Goal: Task Accomplishment & Management: Use online tool/utility

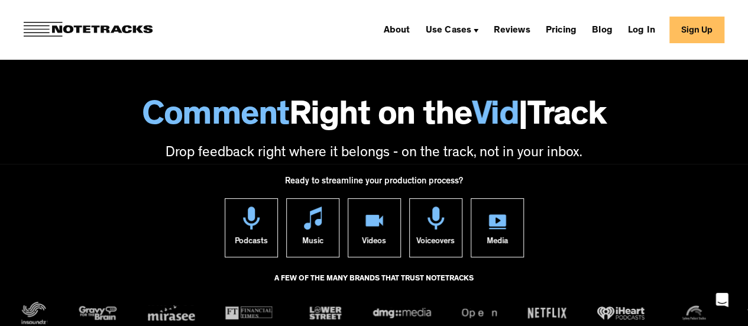
click at [700, 34] on link "Sign Up" at bounding box center [696, 30] width 55 height 27
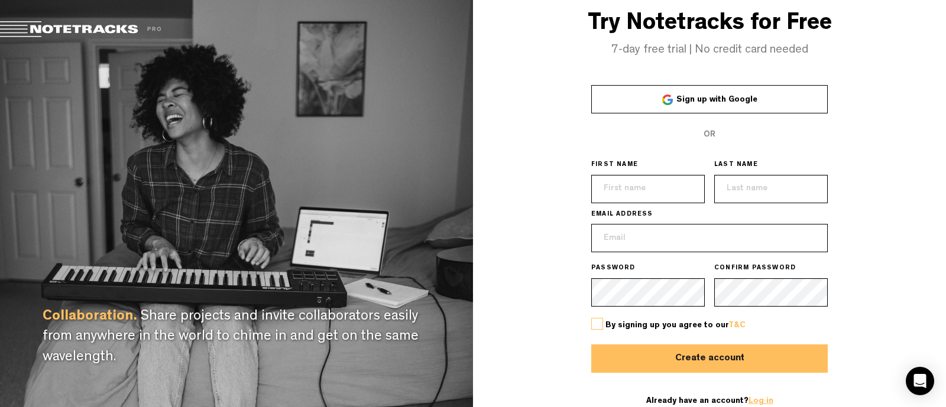
type input "[EMAIL_ADDRESS][DOMAIN_NAME]"
click at [754, 403] on link "Log in" at bounding box center [761, 401] width 25 height 8
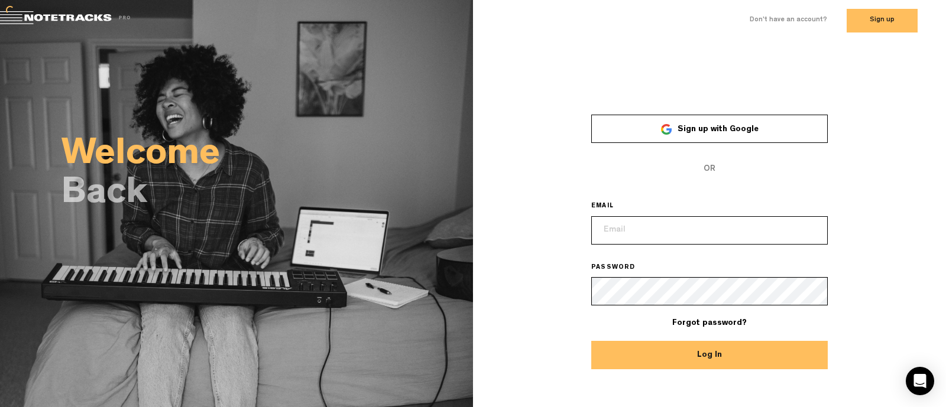
type input "licencje@audiotekagroup.com"
click at [717, 353] on button "Log In" at bounding box center [709, 355] width 237 height 28
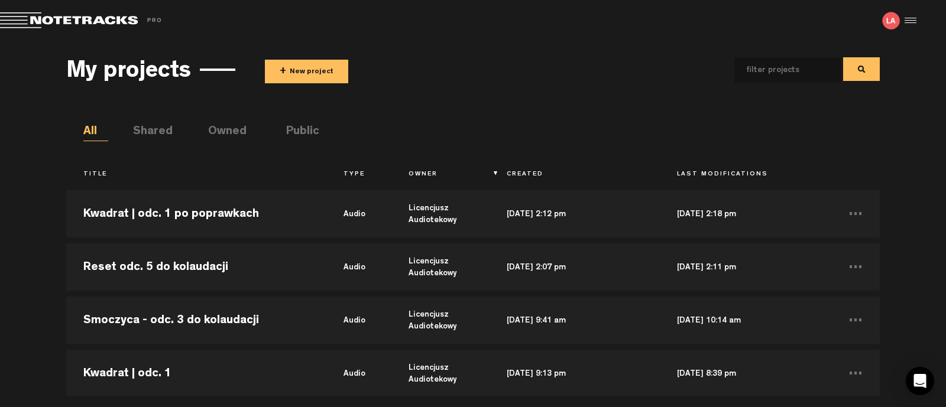
click at [296, 74] on button "+ New project" at bounding box center [306, 72] width 83 height 24
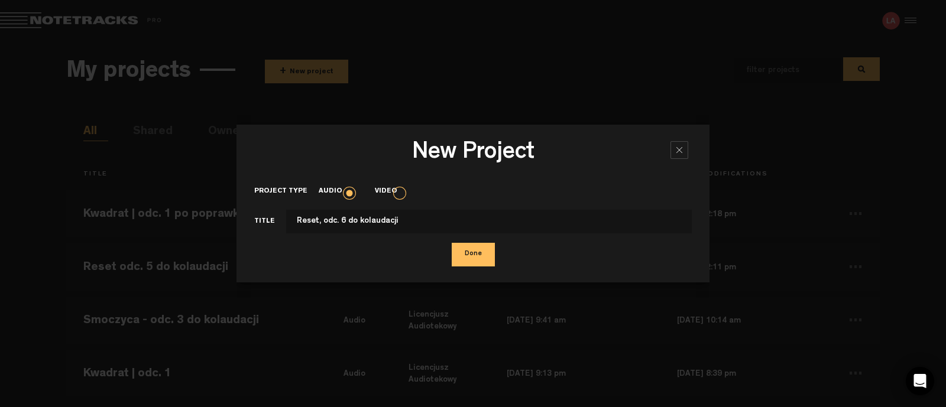
click at [319, 220] on input "Reset, odc. 6 do kolaudacji" at bounding box center [489, 222] width 406 height 24
type input "Reset - odc. 6 do kolaudacji"
click at [465, 254] on button "Done" at bounding box center [473, 255] width 43 height 24
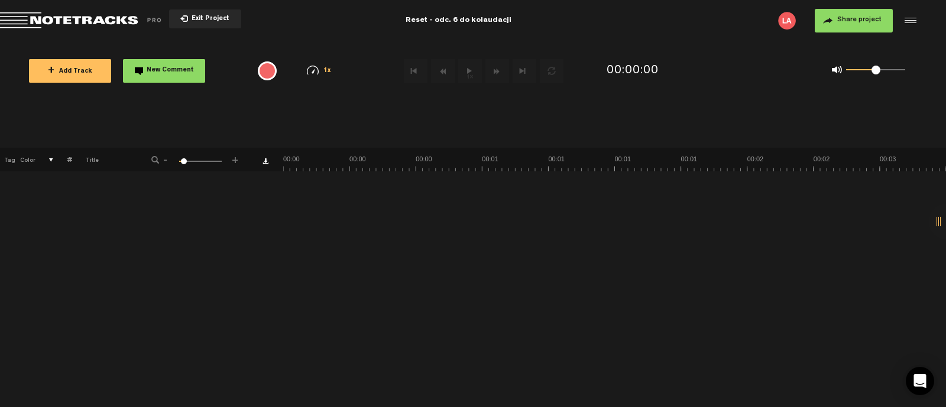
click at [86, 69] on span "+ Add Track" at bounding box center [70, 72] width 44 height 7
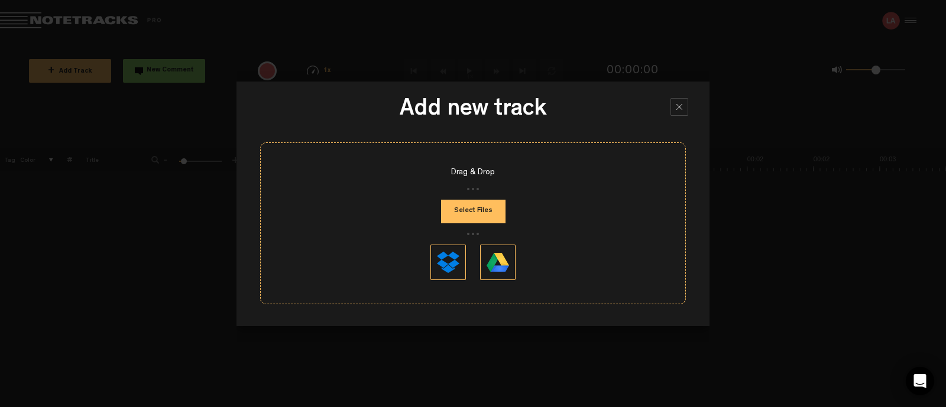
click at [462, 216] on button "Select Files" at bounding box center [473, 212] width 64 height 24
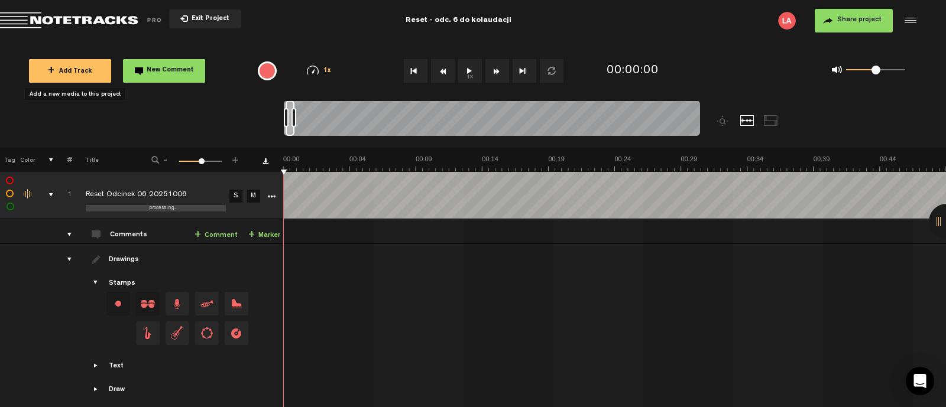
click at [834, 17] on button "Share project" at bounding box center [854, 21] width 78 height 24
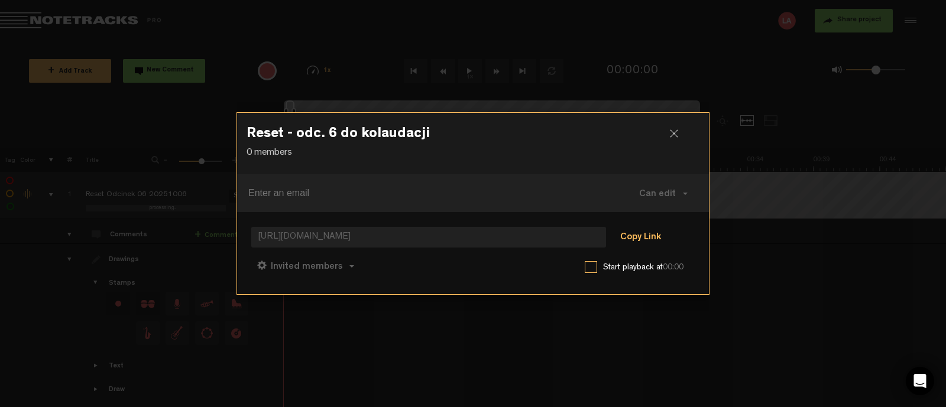
click at [638, 239] on button "Copy Link" at bounding box center [640, 238] width 64 height 24
click at [677, 137] on div at bounding box center [679, 138] width 18 height 18
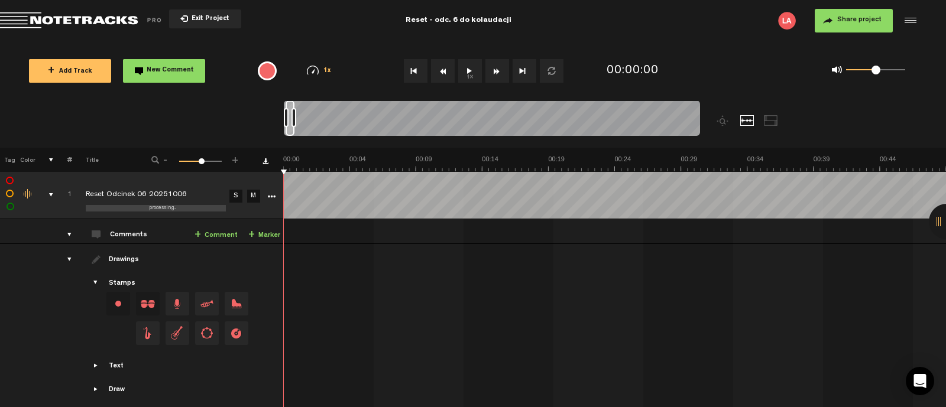
click at [101, 24] on span "Return to Project List" at bounding box center [83, 20] width 166 height 17
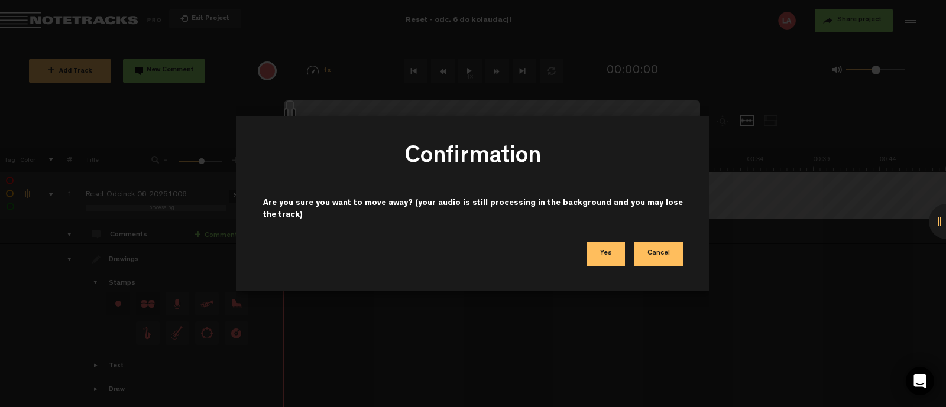
click at [656, 254] on button "Cancel" at bounding box center [658, 254] width 48 height 24
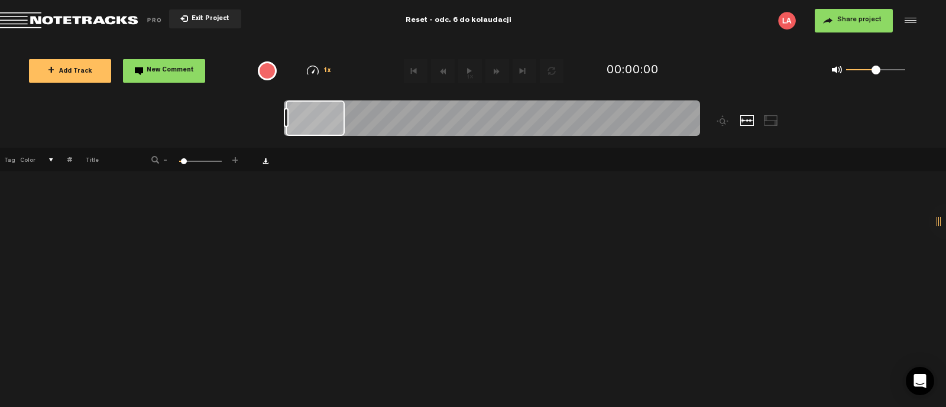
click at [85, 28] on span "Return to Project List" at bounding box center [83, 20] width 166 height 17
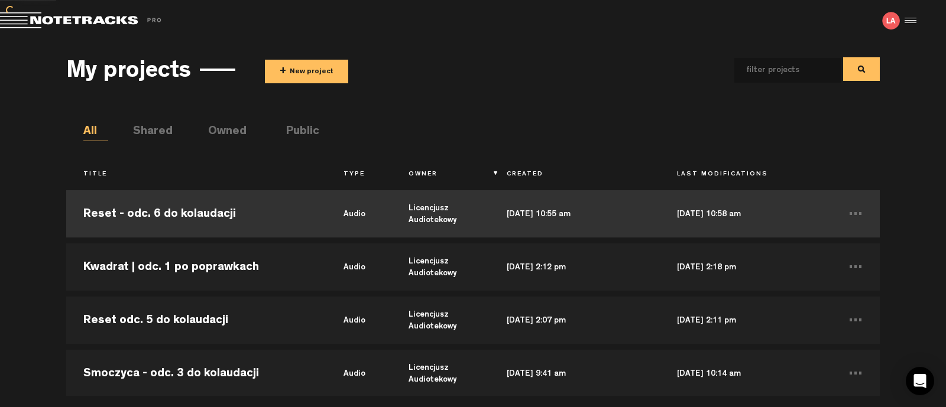
click at [163, 214] on td "Reset - odc. 6 do kolaudacji" at bounding box center [196, 213] width 260 height 53
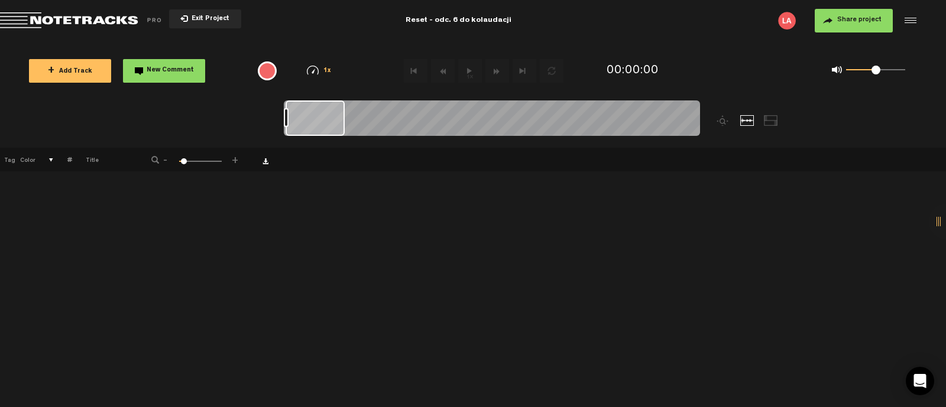
click at [49, 14] on span "Return to Project List" at bounding box center [83, 20] width 166 height 17
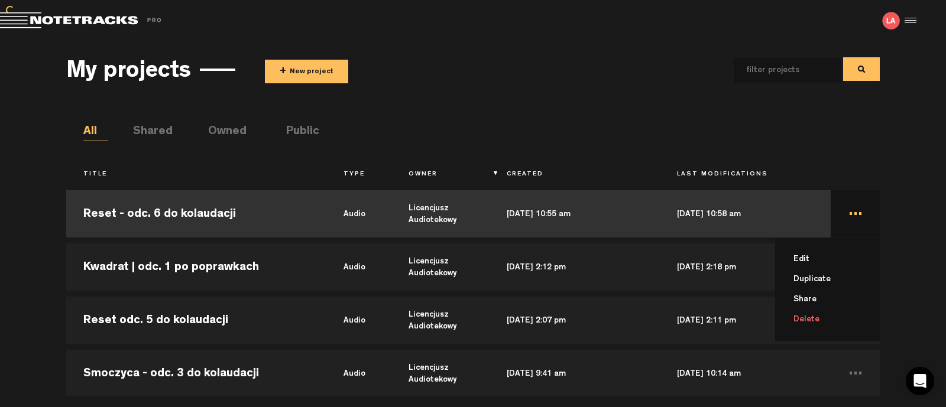
click at [841, 215] on td "... Edit Duplicate Share Delete" at bounding box center [855, 213] width 49 height 53
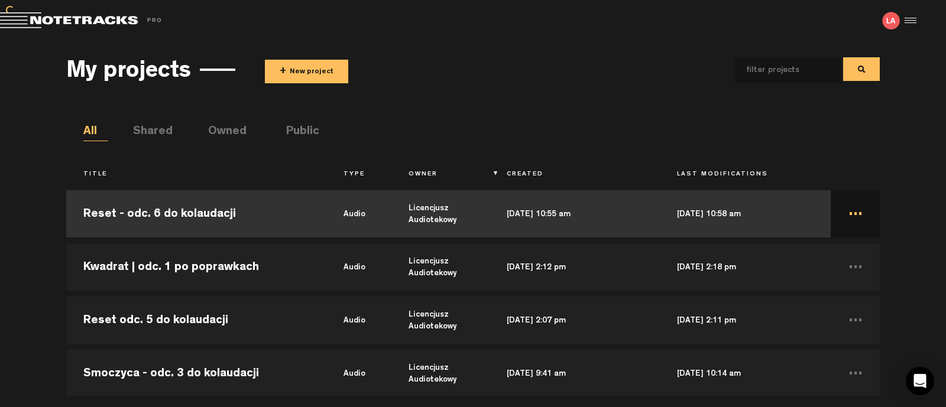
click at [846, 216] on td "..." at bounding box center [855, 213] width 49 height 53
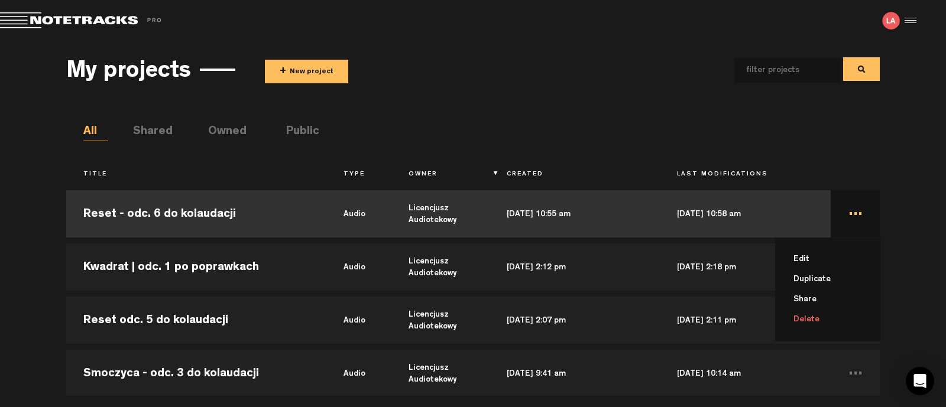
click at [823, 318] on li "Delete" at bounding box center [834, 320] width 91 height 20
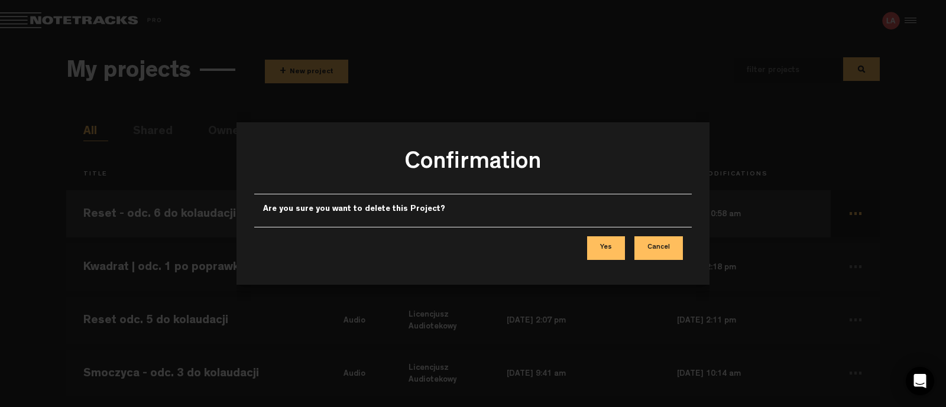
click at [604, 250] on button "Yes" at bounding box center [606, 249] width 38 height 24
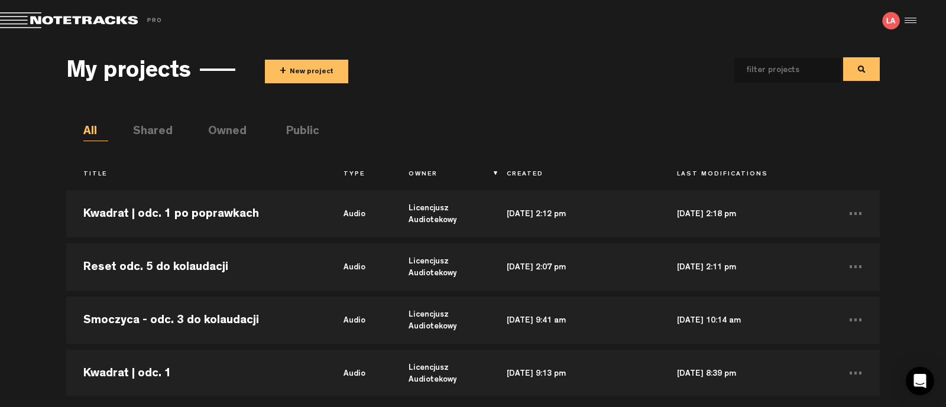
click at [278, 76] on button "+ New project" at bounding box center [306, 72] width 83 height 24
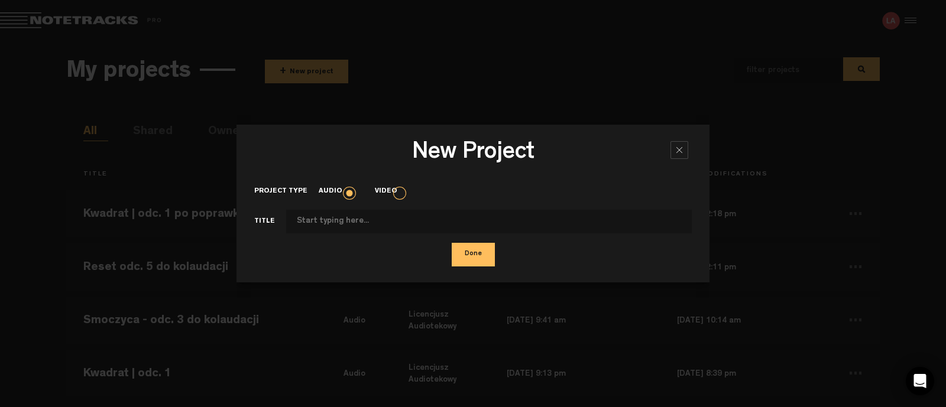
click at [674, 156] on div at bounding box center [680, 150] width 18 height 18
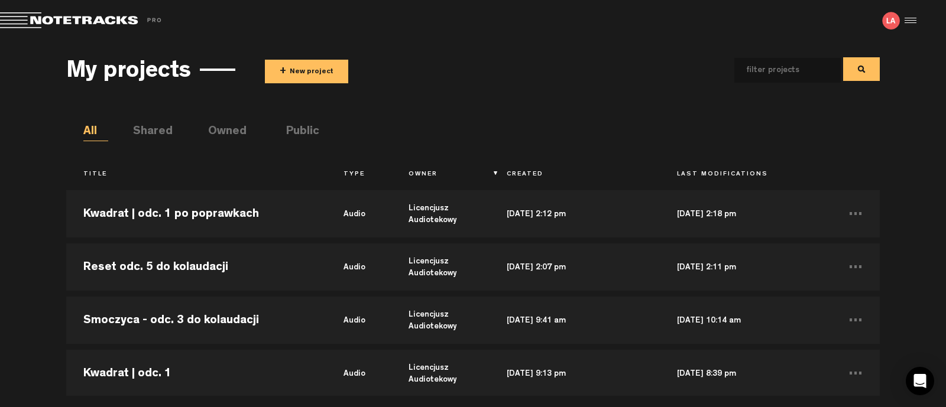
click at [299, 69] on button "+ New project" at bounding box center [306, 72] width 83 height 24
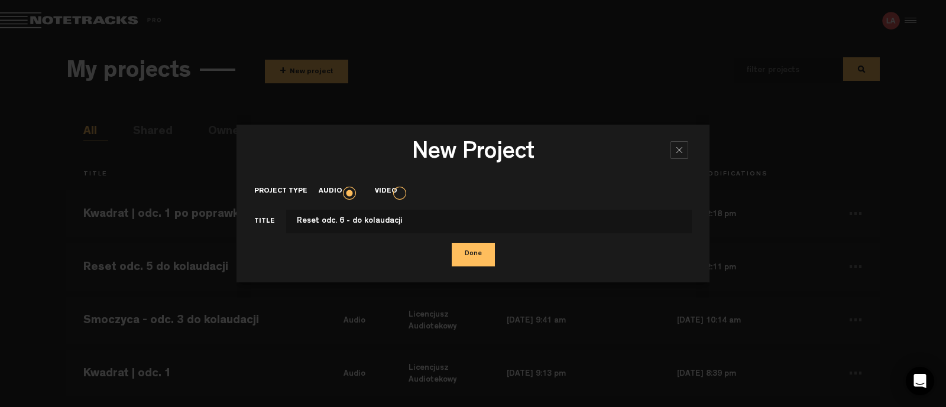
type input "Reset odc. 6 - do kolaudacji"
click at [471, 252] on button "Done" at bounding box center [473, 255] width 43 height 24
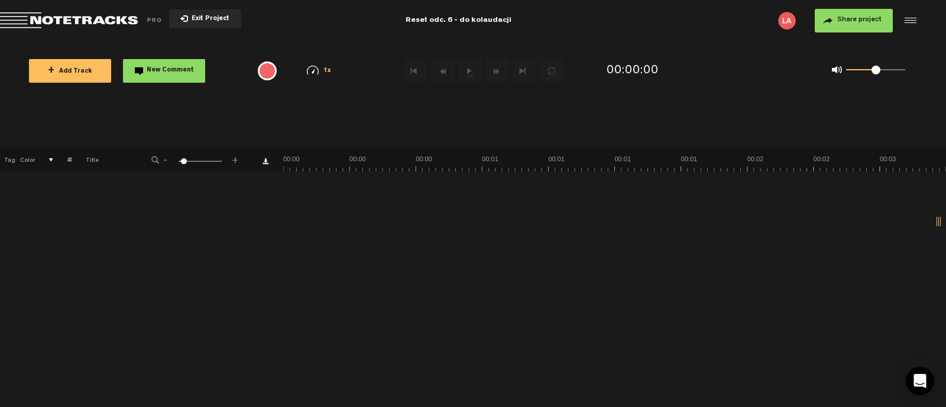
click at [67, 75] on span "+ Add Track" at bounding box center [70, 72] width 44 height 7
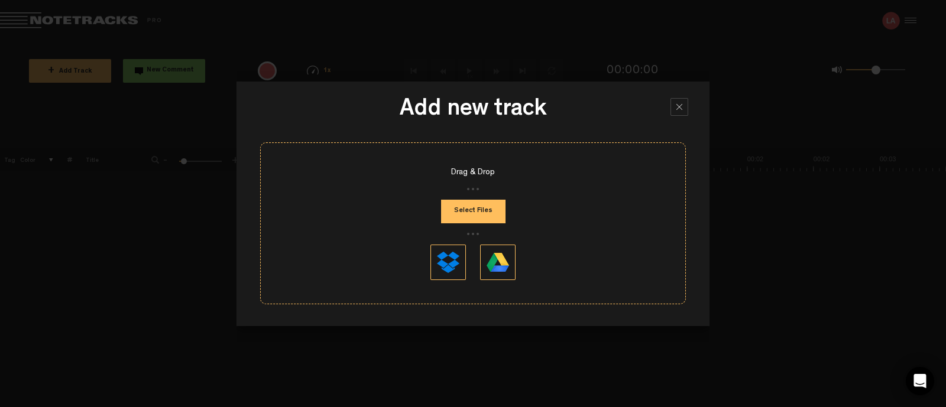
click at [467, 218] on button "Select Files" at bounding box center [473, 212] width 64 height 24
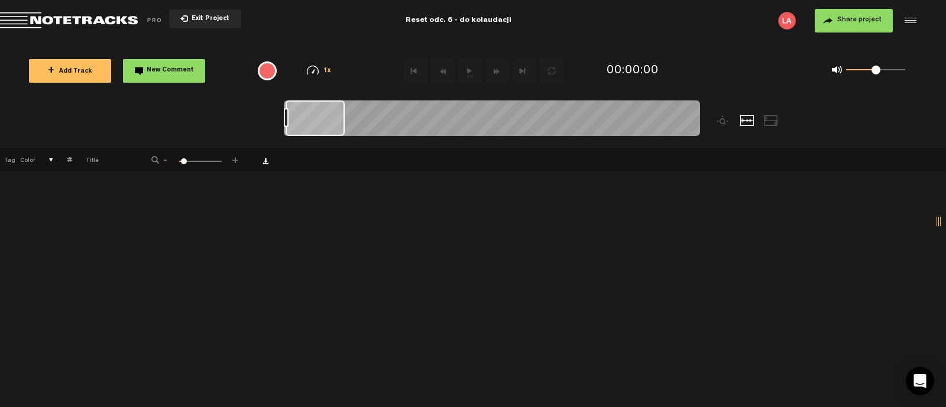
click at [65, 12] on span "Return to Project List" at bounding box center [83, 20] width 166 height 17
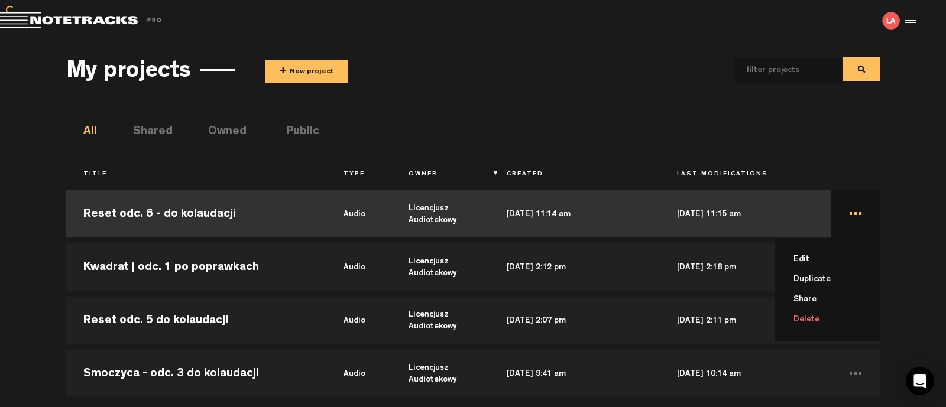
click at [849, 218] on td "... Edit Duplicate Share Delete" at bounding box center [855, 213] width 49 height 53
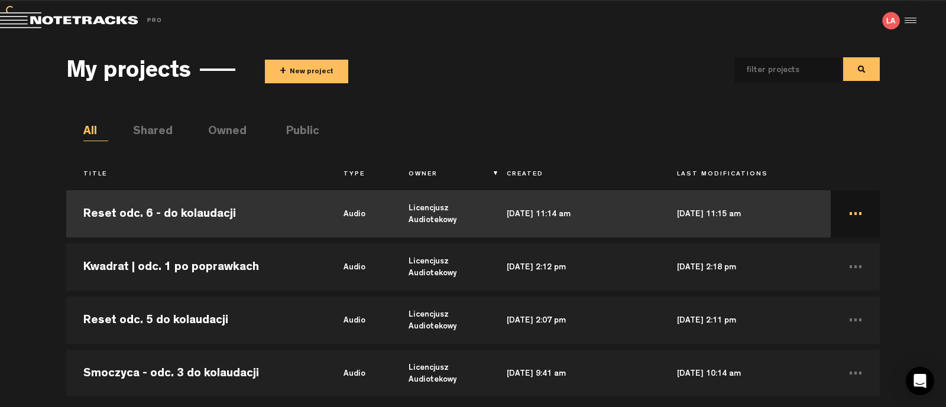
click at [849, 218] on td "..." at bounding box center [855, 213] width 49 height 53
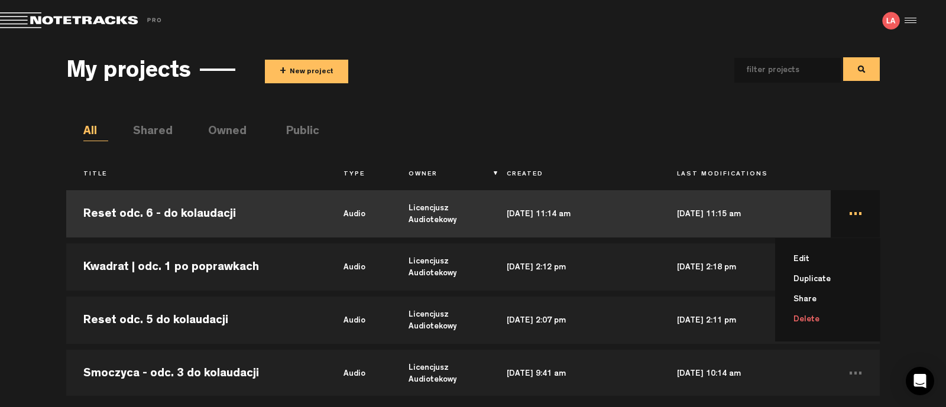
click at [804, 320] on li "Delete" at bounding box center [834, 320] width 91 height 20
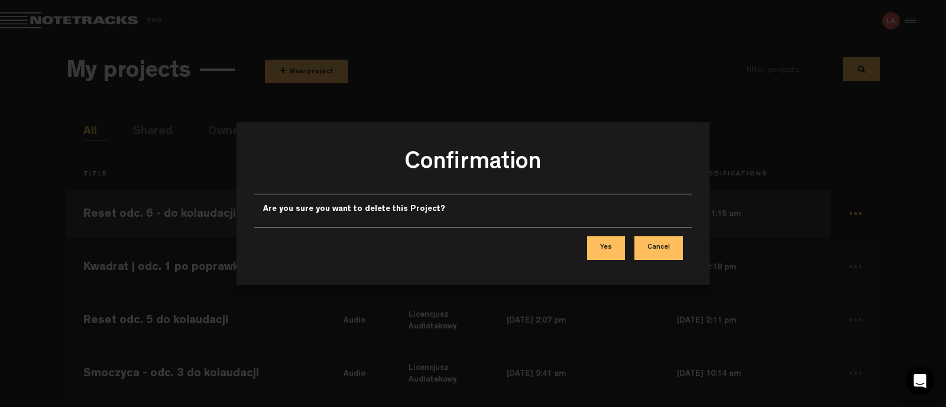
click at [642, 244] on button "Cancel" at bounding box center [658, 249] width 48 height 24
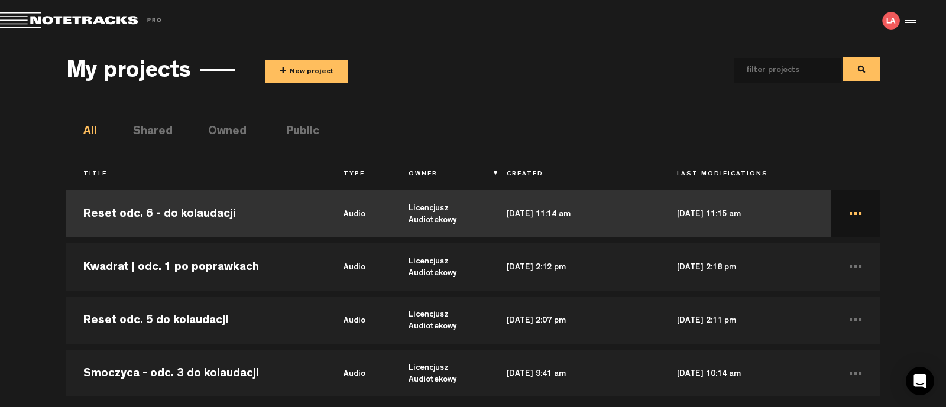
click at [238, 211] on td "Reset odc. 6 - do kolaudacji" at bounding box center [196, 213] width 260 height 53
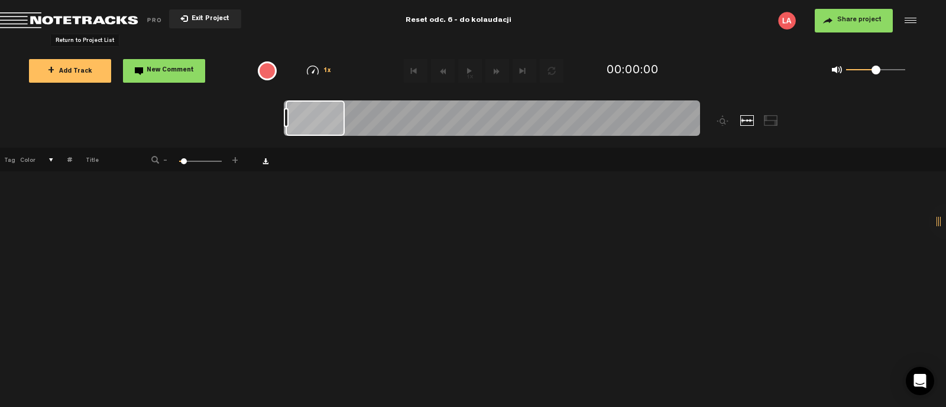
click at [86, 20] on span "Return to Project List" at bounding box center [83, 20] width 166 height 17
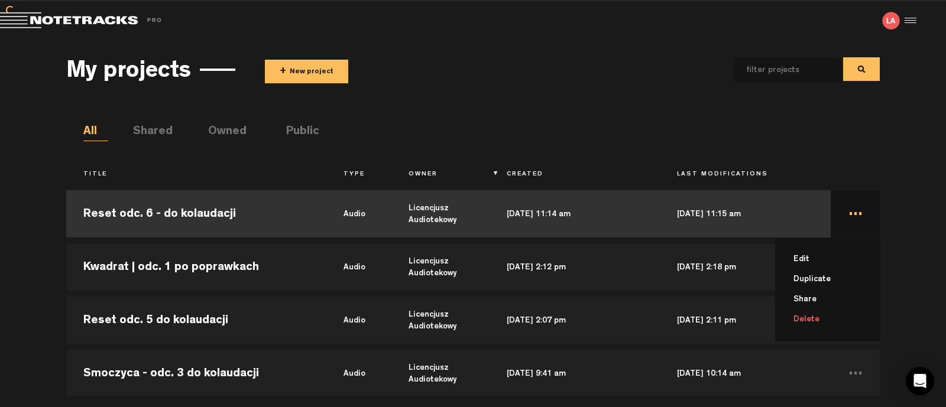
click at [845, 215] on td "... Edit Duplicate Share Delete" at bounding box center [855, 213] width 49 height 53
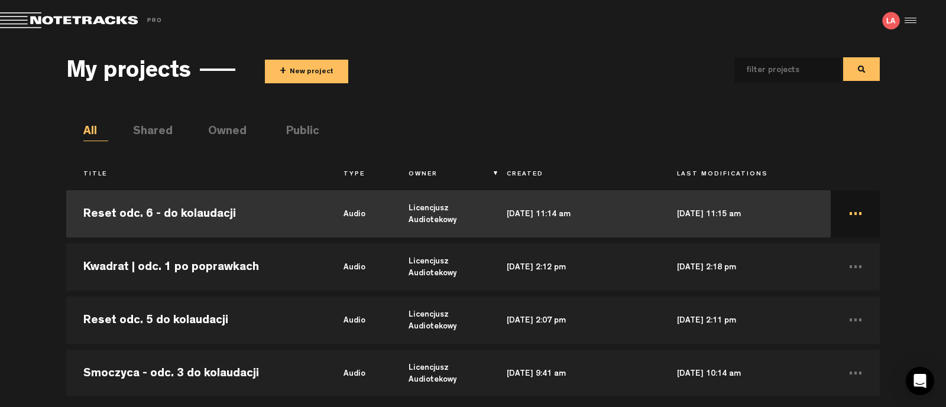
click at [845, 215] on td "..." at bounding box center [855, 213] width 49 height 53
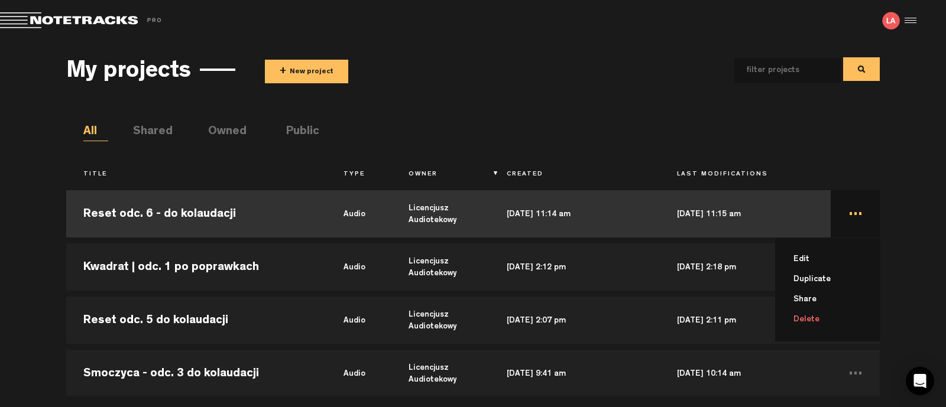
click at [810, 319] on li "Delete" at bounding box center [834, 320] width 91 height 20
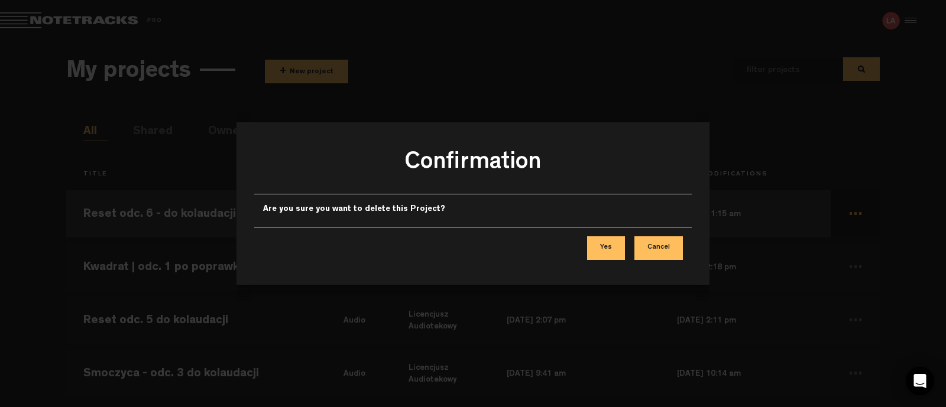
click at [606, 252] on button "Yes" at bounding box center [606, 249] width 38 height 24
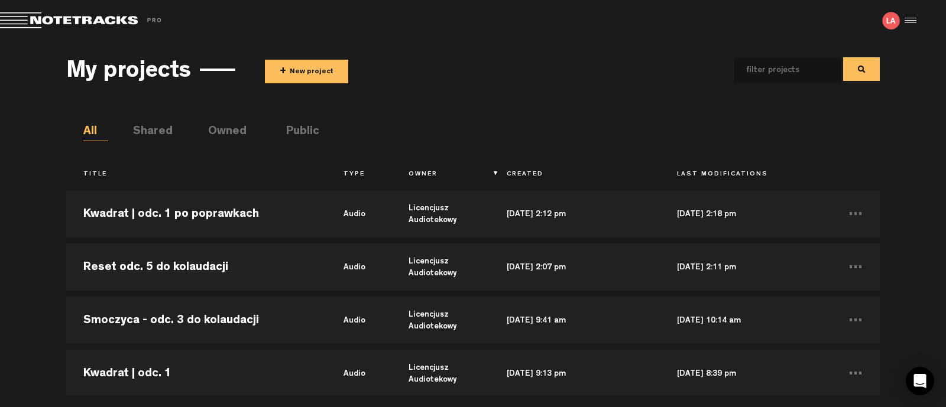
click at [313, 64] on button "+ New project" at bounding box center [306, 72] width 83 height 24
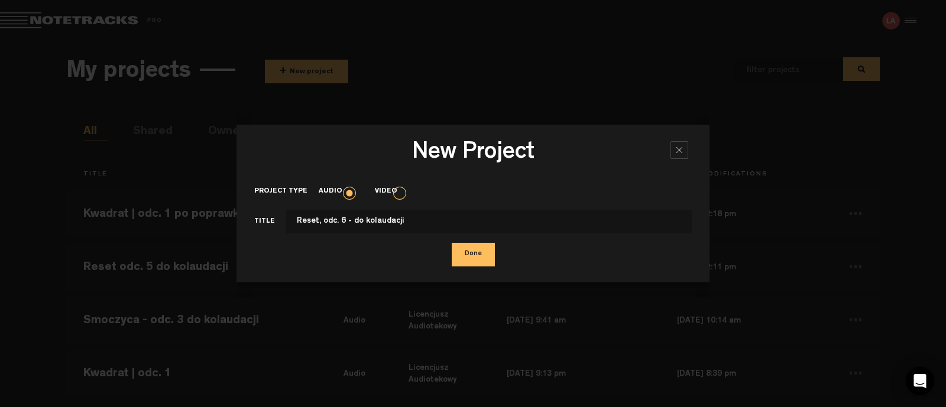
click at [315, 227] on input "Reset, odc. 6 - do kolaudacji" at bounding box center [489, 222] width 406 height 24
type input "Reset odc. 6 - do kolaudacji"
click at [459, 255] on button "Done" at bounding box center [473, 255] width 43 height 24
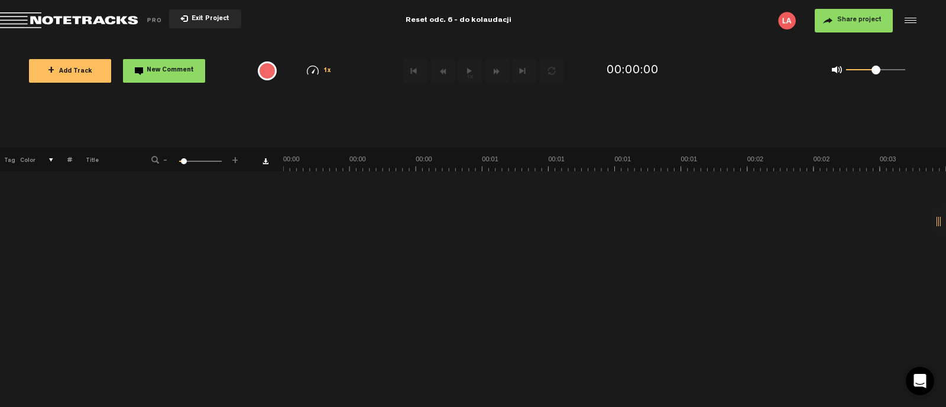
click at [54, 73] on span "+" at bounding box center [51, 70] width 7 height 9
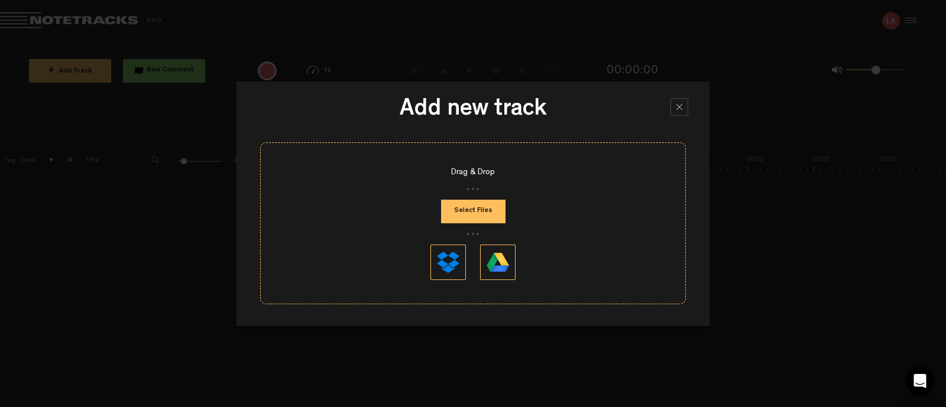
click at [471, 214] on button "Select Files" at bounding box center [473, 212] width 64 height 24
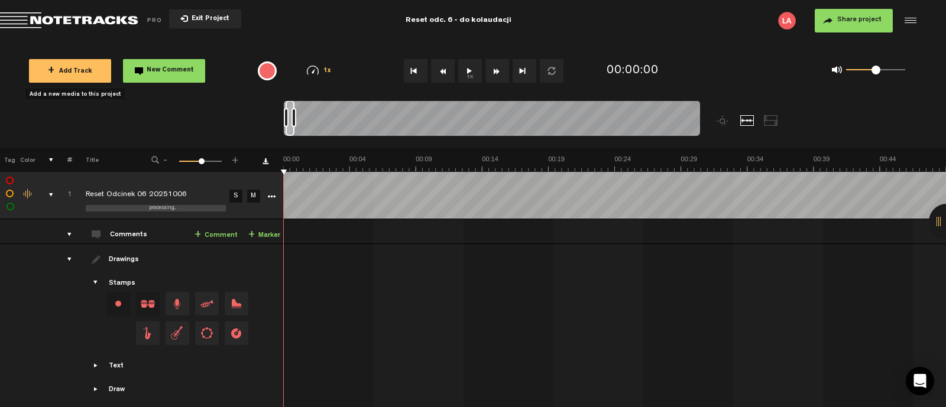
click at [869, 20] on span "Share project" at bounding box center [859, 20] width 44 height 7
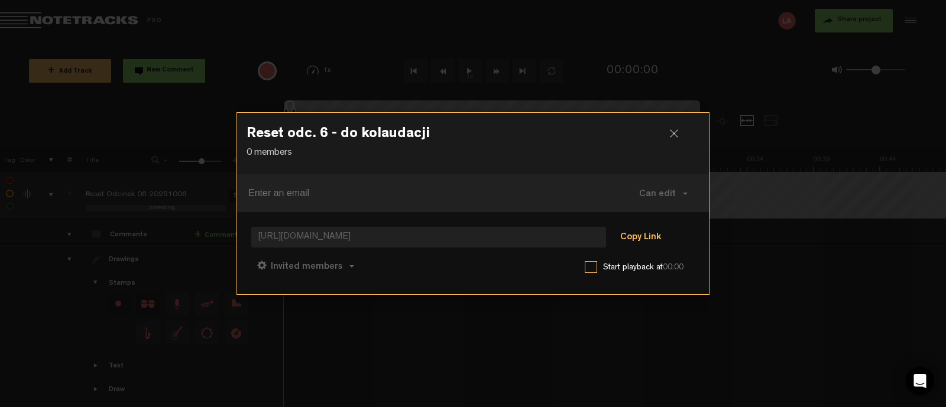
click at [643, 238] on button "Copy Link" at bounding box center [640, 238] width 64 height 24
click at [682, 132] on div at bounding box center [679, 138] width 18 height 18
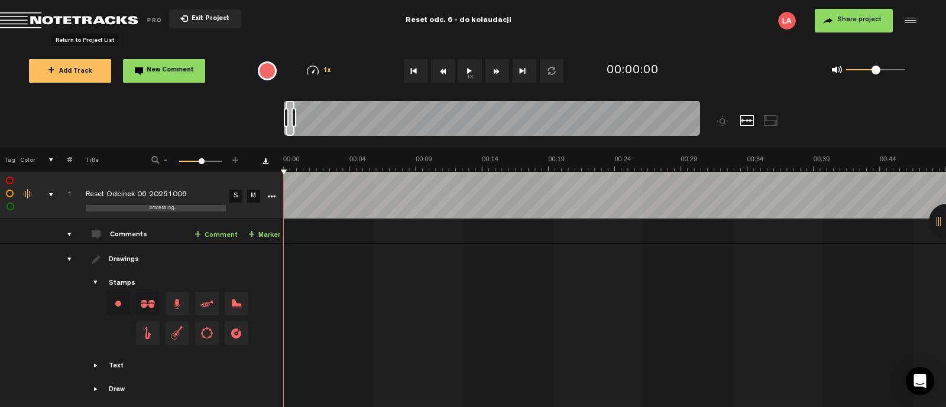
click at [85, 20] on span "Return to Project List" at bounding box center [83, 20] width 166 height 17
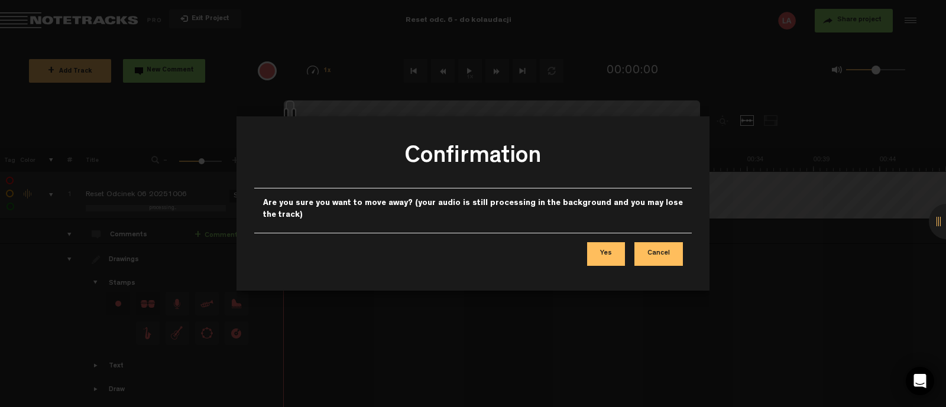
click at [650, 257] on button "Cancel" at bounding box center [658, 254] width 48 height 24
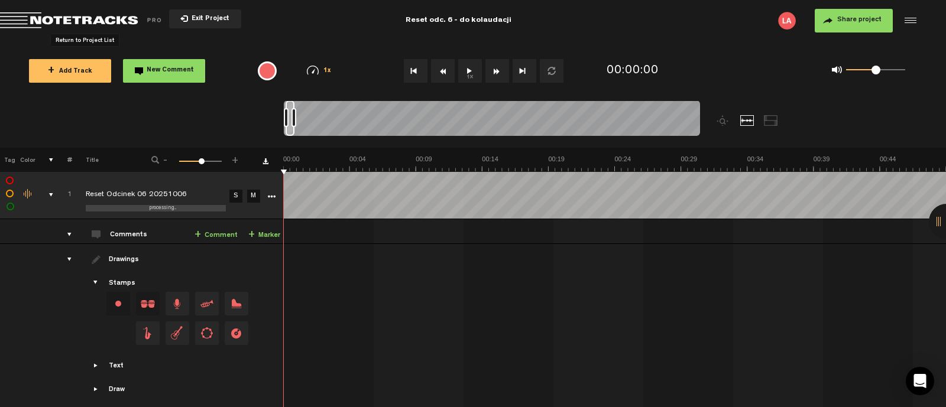
click at [389, 235] on td "1 Reset Odcinek 06 20251006 S M Reset Odcinek 06 20251006 by Licencjusz Audiote…" at bounding box center [615, 231] width 663 height 25
drag, startPoint x: 40, startPoint y: 16, endPoint x: 503, endPoint y: 329, distance: 559.1
click at [64, 21] on span "Return to Project List" at bounding box center [83, 20] width 166 height 17
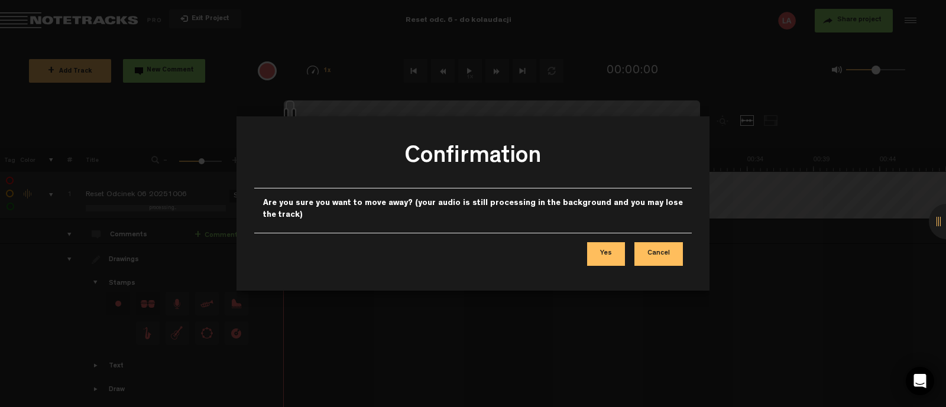
click at [600, 256] on button "Yes" at bounding box center [606, 254] width 38 height 24
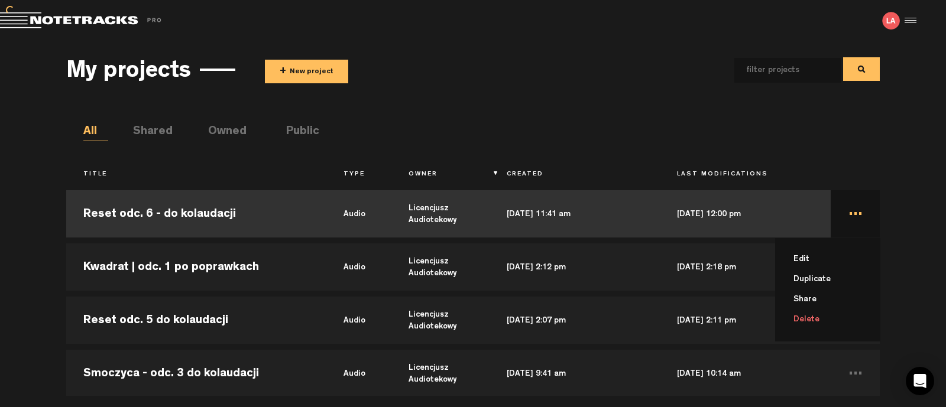
click at [846, 215] on td "... Edit Duplicate Share Delete" at bounding box center [855, 213] width 49 height 53
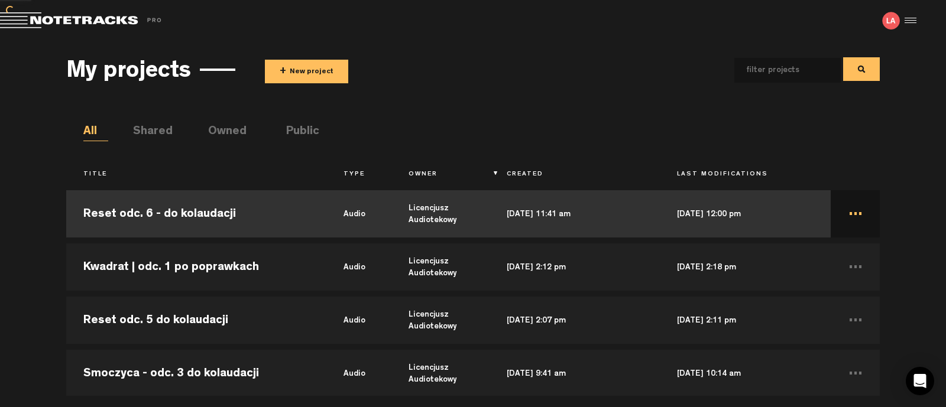
click at [846, 215] on td "..." at bounding box center [855, 213] width 49 height 53
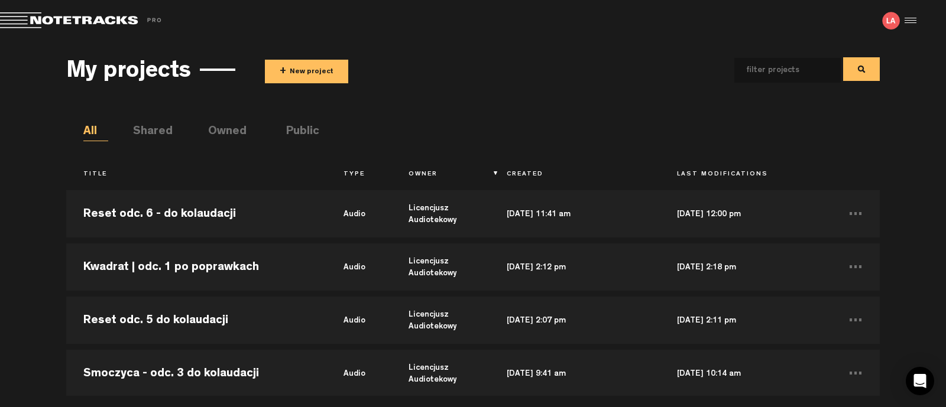
click at [671, 99] on div "My projects + New project All Shared Owned Public Title Type Owner Created Last…" at bounding box center [473, 222] width 814 height 348
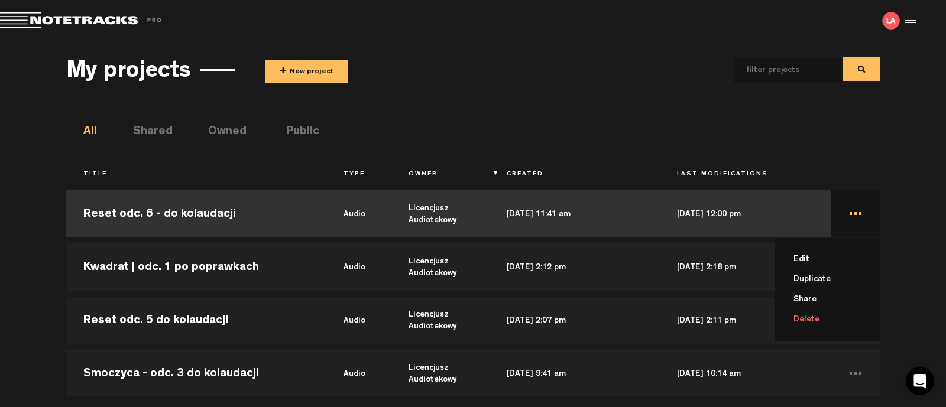
click at [844, 211] on td "... Edit Duplicate Share Delete" at bounding box center [855, 213] width 49 height 53
click at [815, 319] on li "Delete" at bounding box center [834, 320] width 91 height 20
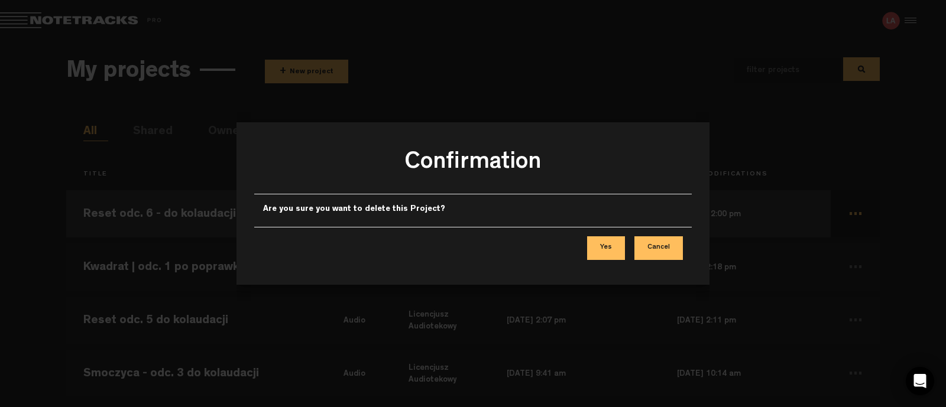
click at [668, 247] on button "Cancel" at bounding box center [658, 249] width 48 height 24
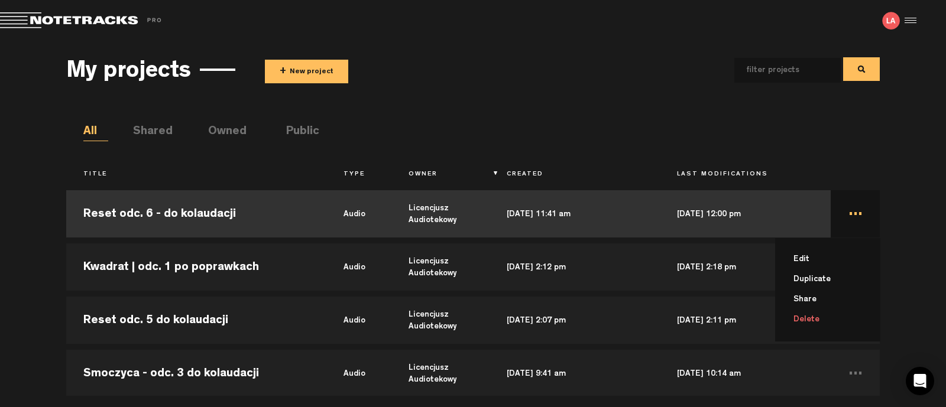
click at [837, 218] on td "... Edit Duplicate Share Delete" at bounding box center [855, 213] width 49 height 53
click at [844, 215] on td "... Edit Duplicate Share Delete" at bounding box center [855, 213] width 49 height 53
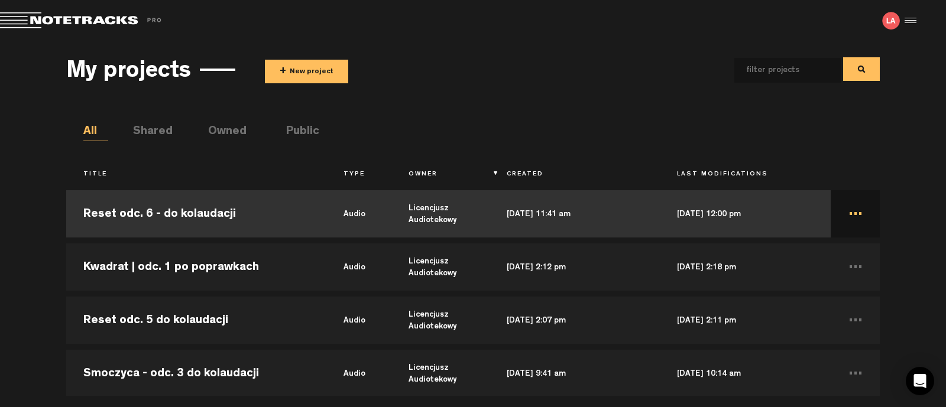
click at [850, 217] on td "..." at bounding box center [855, 213] width 49 height 53
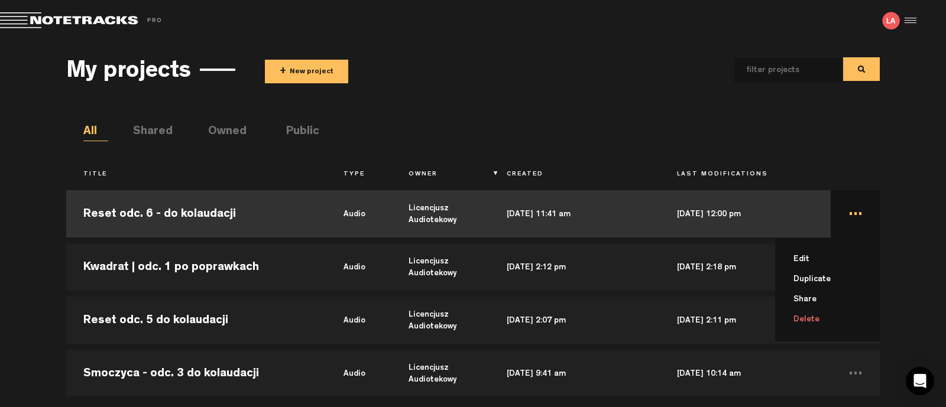
click at [807, 321] on li "Delete" at bounding box center [834, 320] width 91 height 20
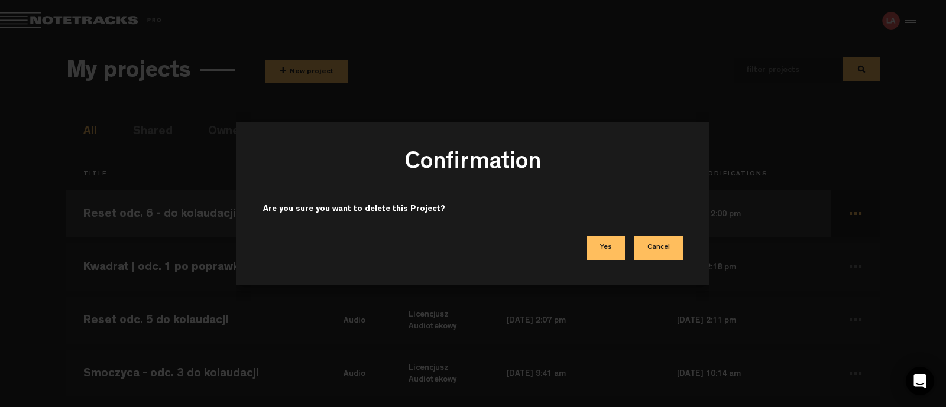
click at [602, 247] on button "Yes" at bounding box center [606, 249] width 38 height 24
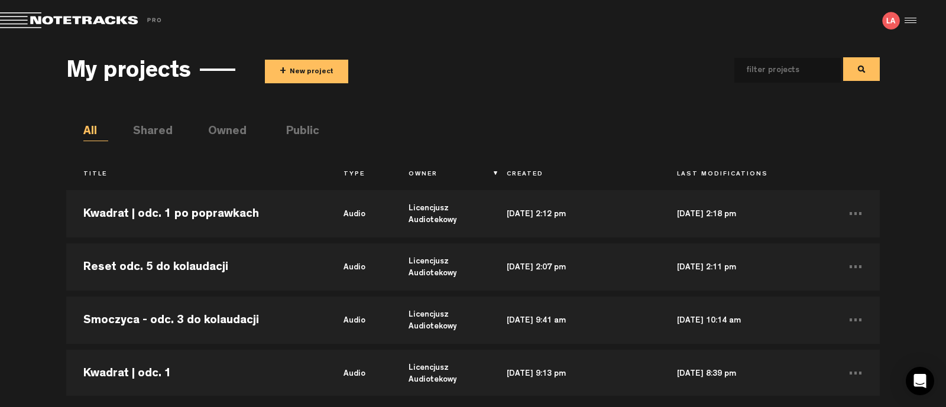
click at [300, 67] on button "+ New project" at bounding box center [306, 72] width 83 height 24
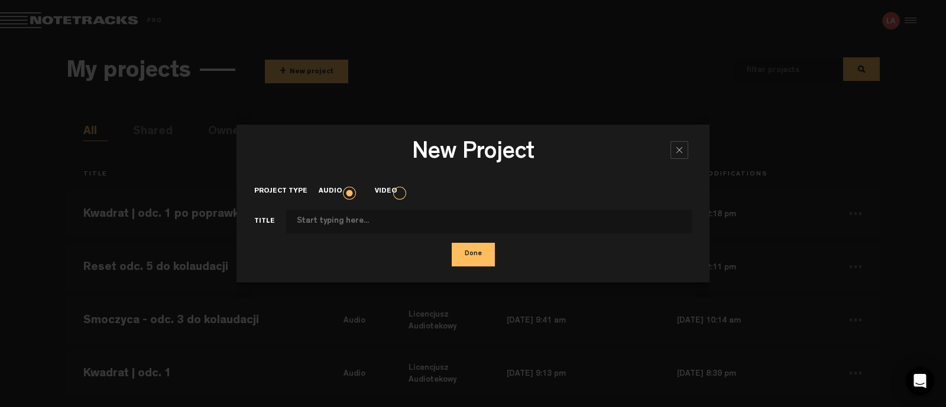
click at [390, 226] on input "Project type" at bounding box center [489, 222] width 406 height 24
type input "R"
click at [672, 150] on div at bounding box center [680, 150] width 18 height 18
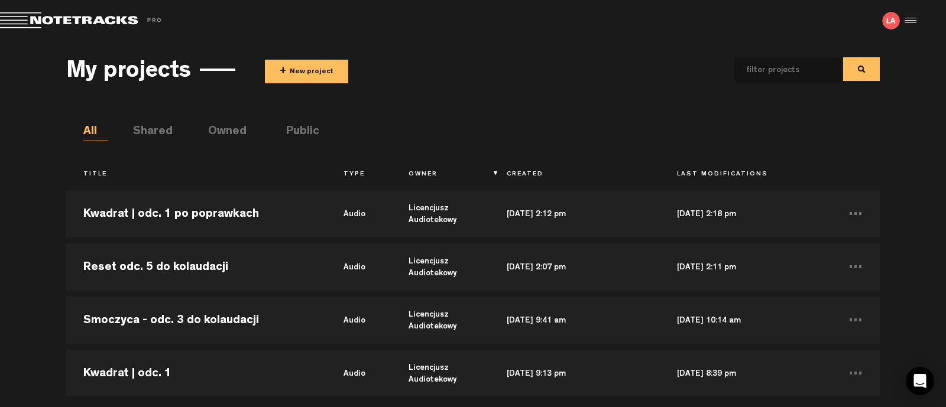
click at [293, 75] on button "+ New project" at bounding box center [306, 72] width 83 height 24
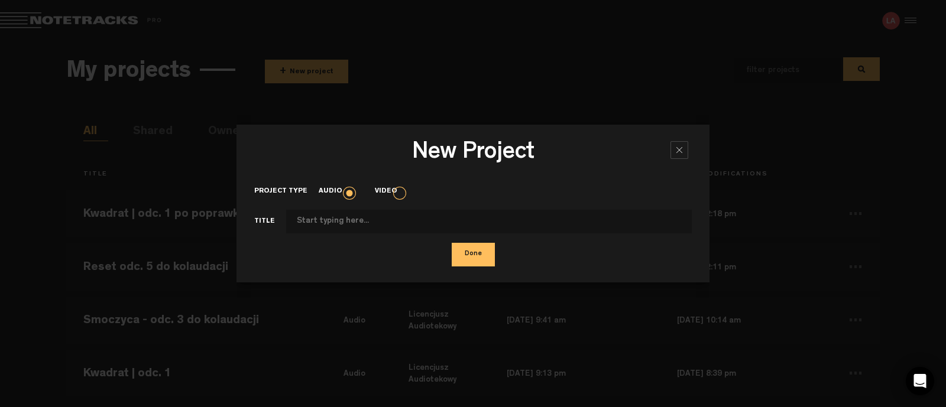
drag, startPoint x: 399, startPoint y: 218, endPoint x: 396, endPoint y: 211, distance: 7.7
click at [399, 216] on input "Project type" at bounding box center [489, 222] width 406 height 24
type input "Reset odc. 6 - do kolaudacji"
click at [473, 254] on button "Done" at bounding box center [473, 255] width 43 height 24
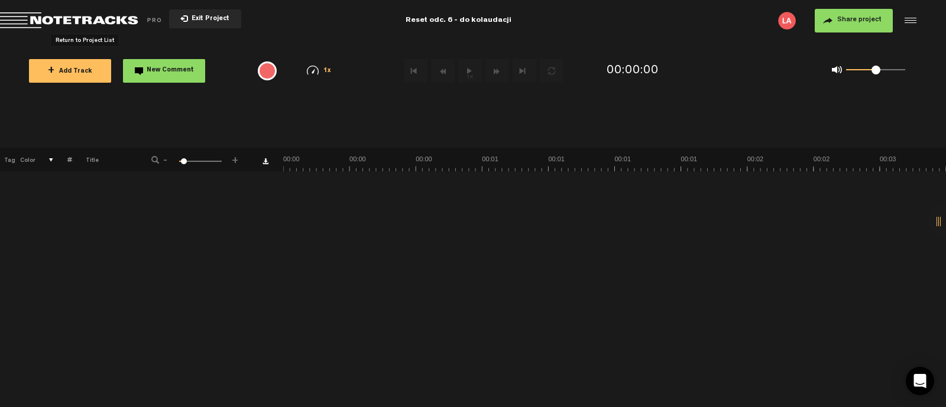
click at [60, 17] on span "Return to Project List" at bounding box center [83, 20] width 166 height 17
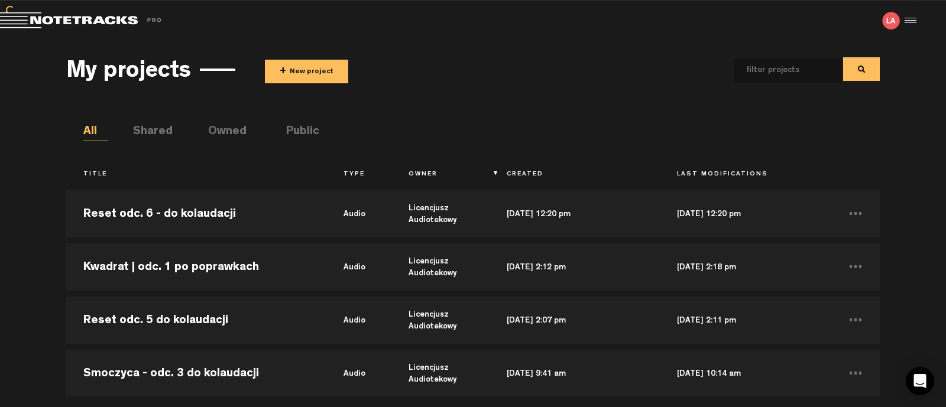
click at [287, 76] on button "+ New project" at bounding box center [306, 72] width 83 height 24
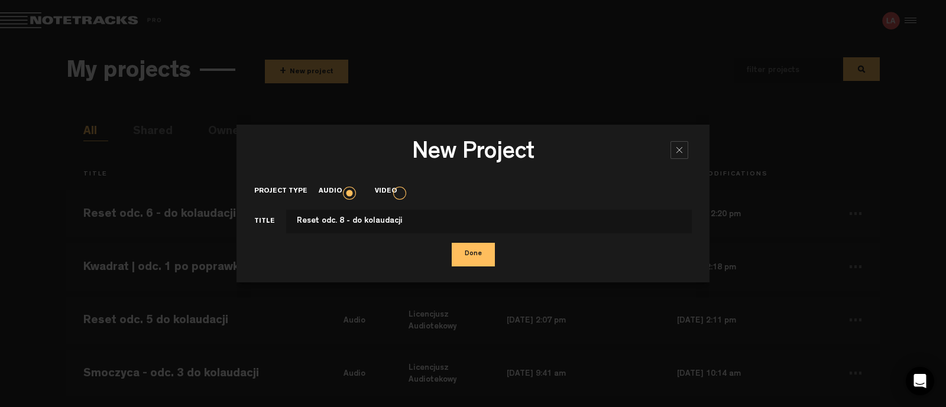
type input "Reset odc. 8 - do kolaudacji"
click at [470, 254] on button "Done" at bounding box center [473, 255] width 43 height 24
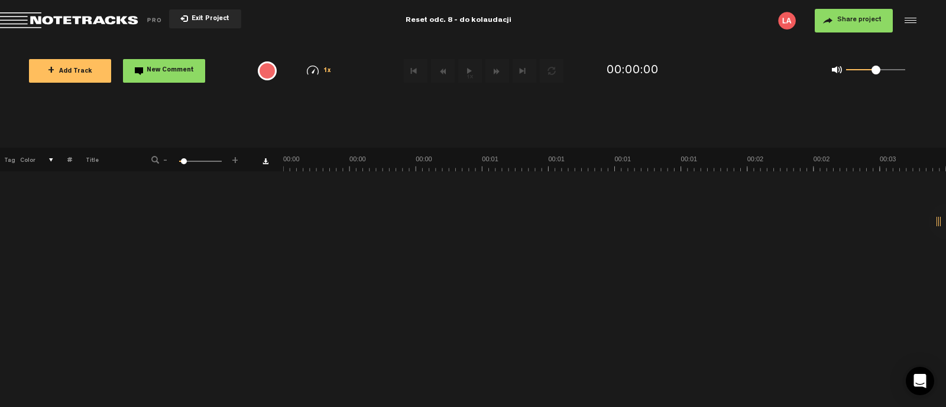
click at [54, 13] on span "Return to Project List" at bounding box center [83, 20] width 166 height 17
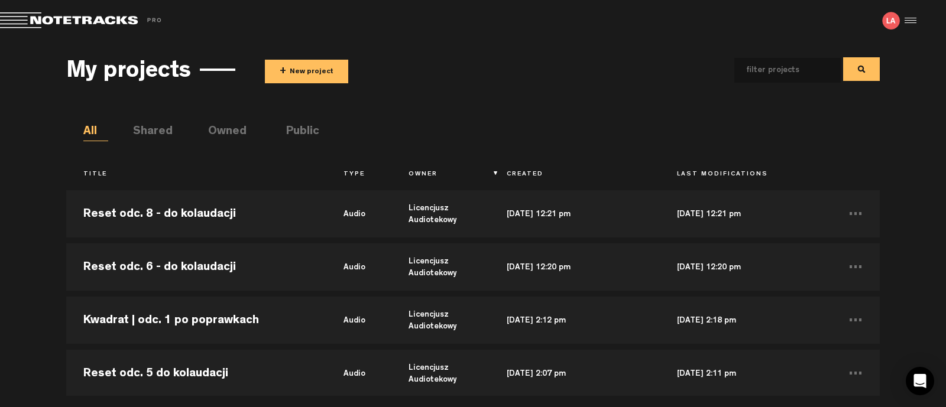
click at [310, 69] on button "+ New project" at bounding box center [306, 72] width 83 height 24
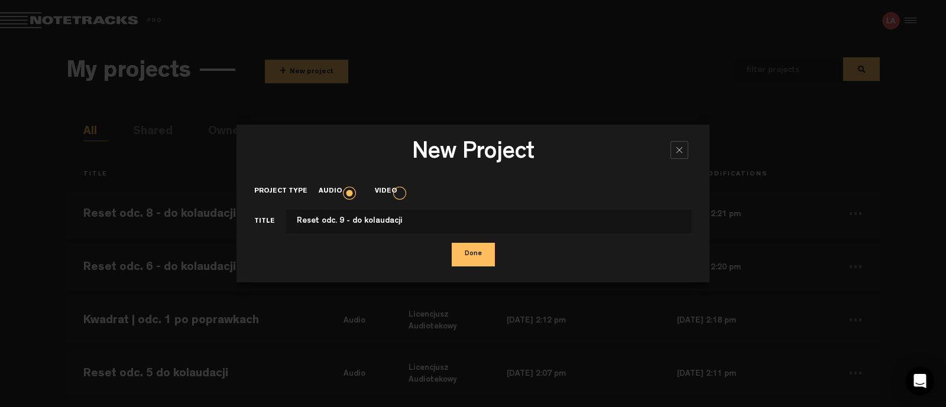
type input "Reset odc. 9 - do kolaudacji"
click at [471, 252] on button "Done" at bounding box center [473, 255] width 43 height 24
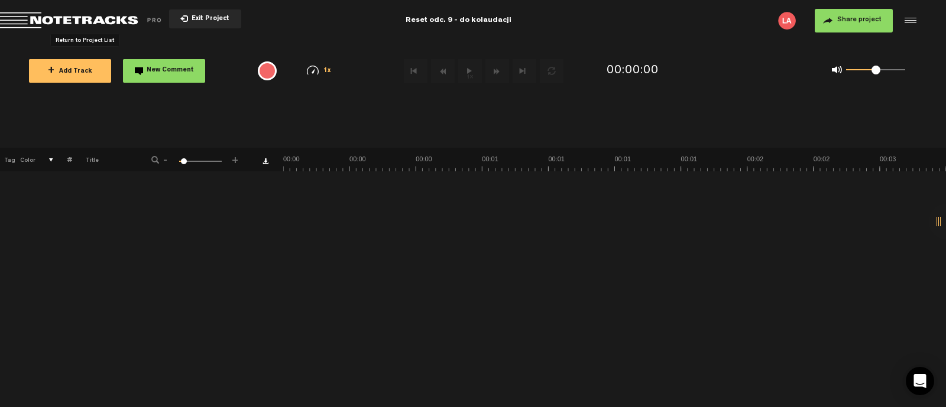
click at [75, 17] on span "Return to Project List" at bounding box center [83, 20] width 166 height 17
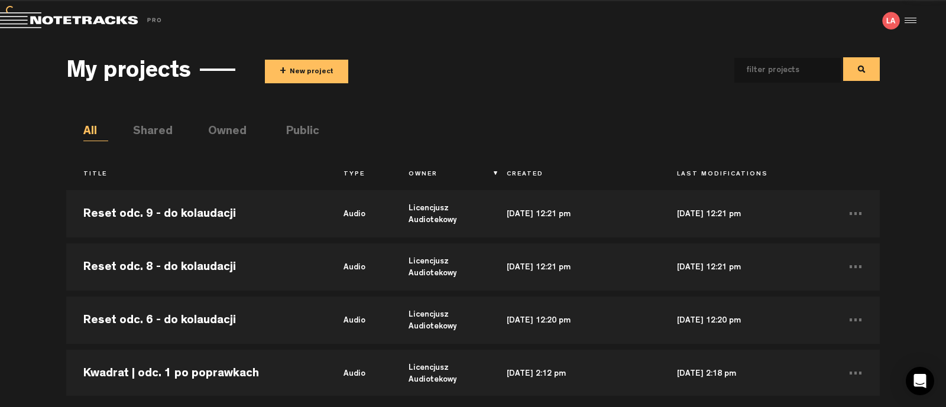
click at [319, 81] on button "+ New project" at bounding box center [306, 72] width 83 height 24
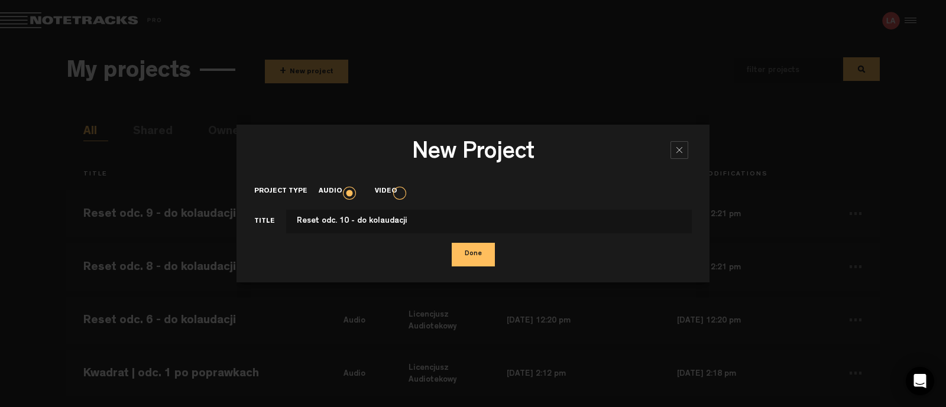
type input "Reset odc. 10 - do kolaudacji"
click at [476, 261] on button "Done" at bounding box center [473, 255] width 43 height 24
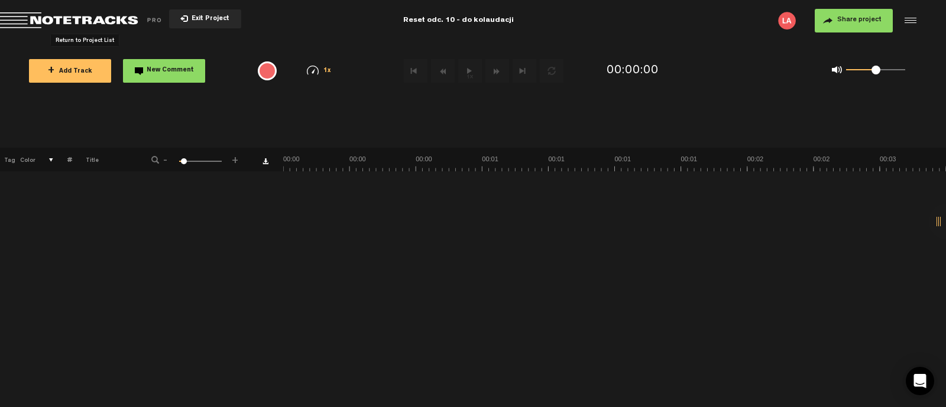
click at [82, 20] on span "Return to Project List" at bounding box center [83, 20] width 166 height 17
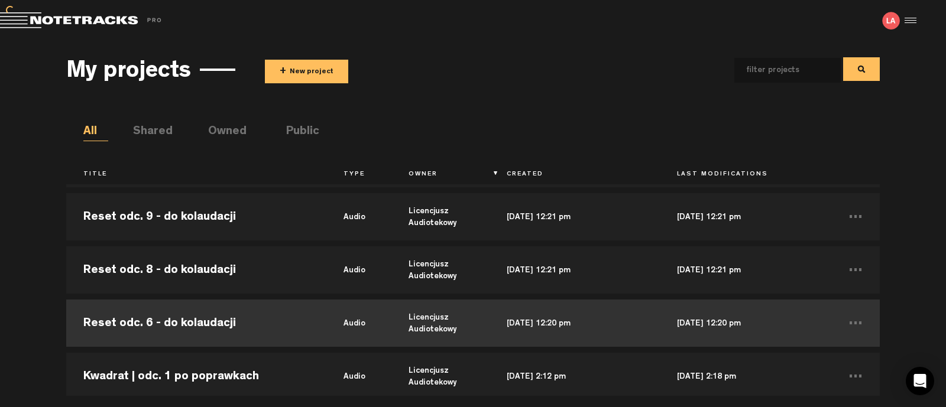
scroll to position [73, 0]
